Goal: Task Accomplishment & Management: Manage account settings

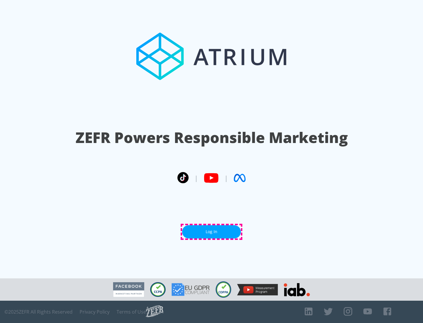
click at [211, 232] on link "Log In" at bounding box center [211, 231] width 59 height 13
